Goal: Task Accomplishment & Management: Use online tool/utility

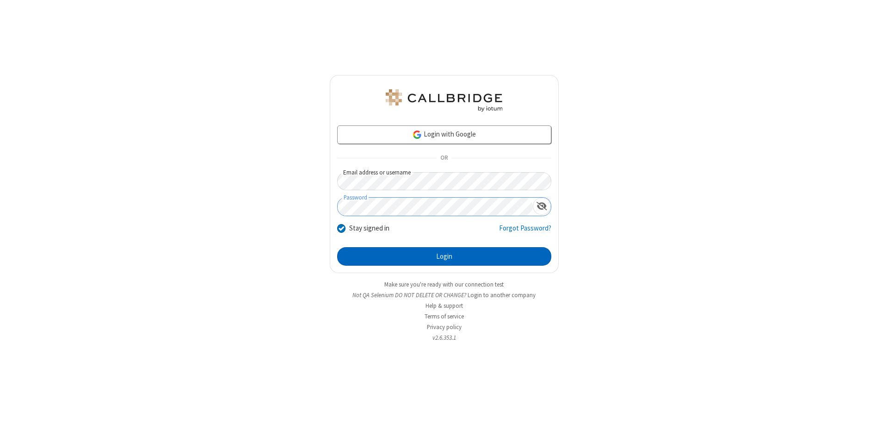
click at [444, 256] on button "Login" at bounding box center [444, 256] width 214 height 19
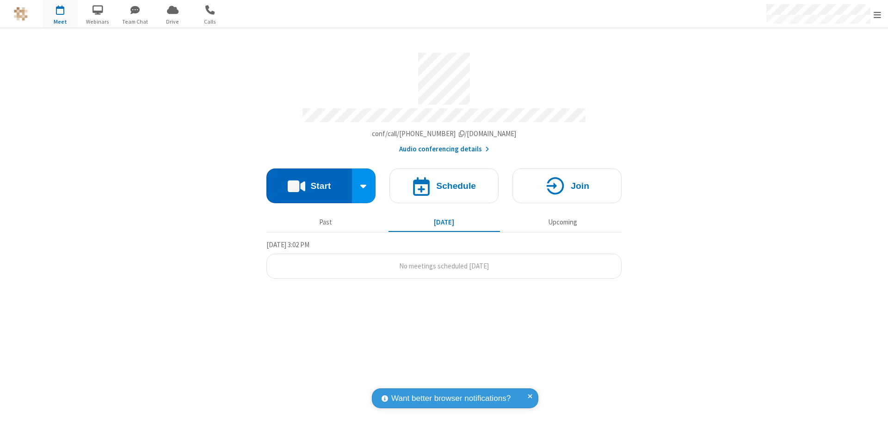
click at [309, 181] on button "Start" at bounding box center [310, 185] width 86 height 35
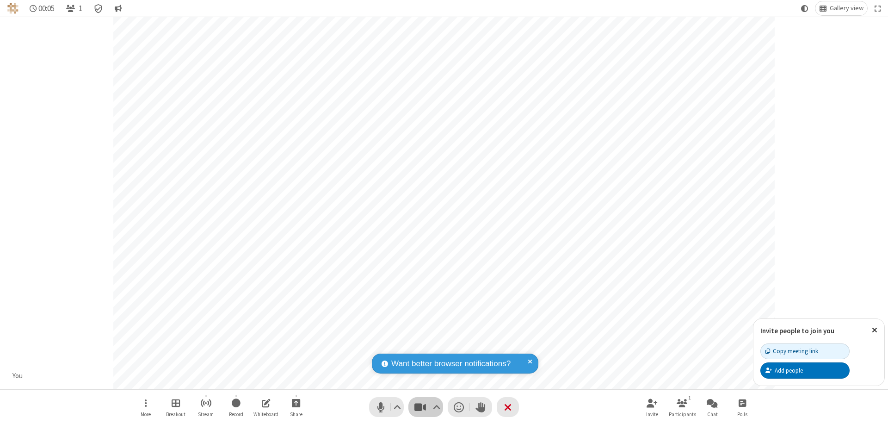
click at [420, 407] on span "Stop video (⌘+Shift+V)" at bounding box center [420, 406] width 14 height 13
click at [420, 407] on span "Start video (⌘+Shift+V)" at bounding box center [420, 406] width 14 height 13
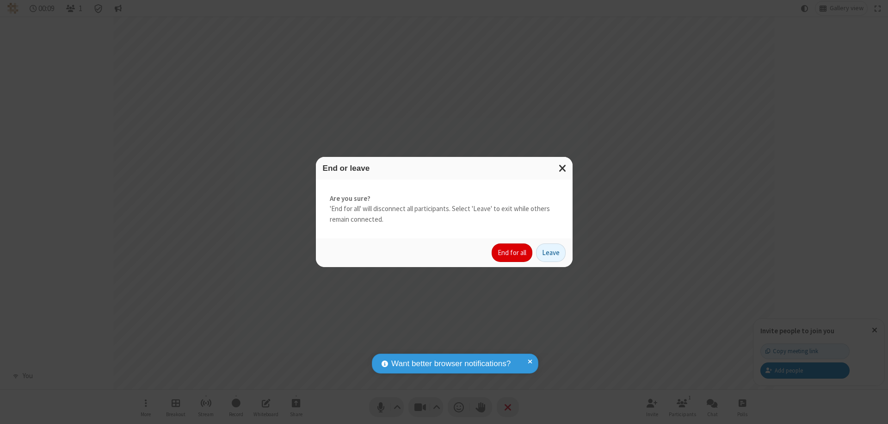
click at [513, 253] on button "End for all" at bounding box center [512, 252] width 41 height 19
